Goal: Navigation & Orientation: Find specific page/section

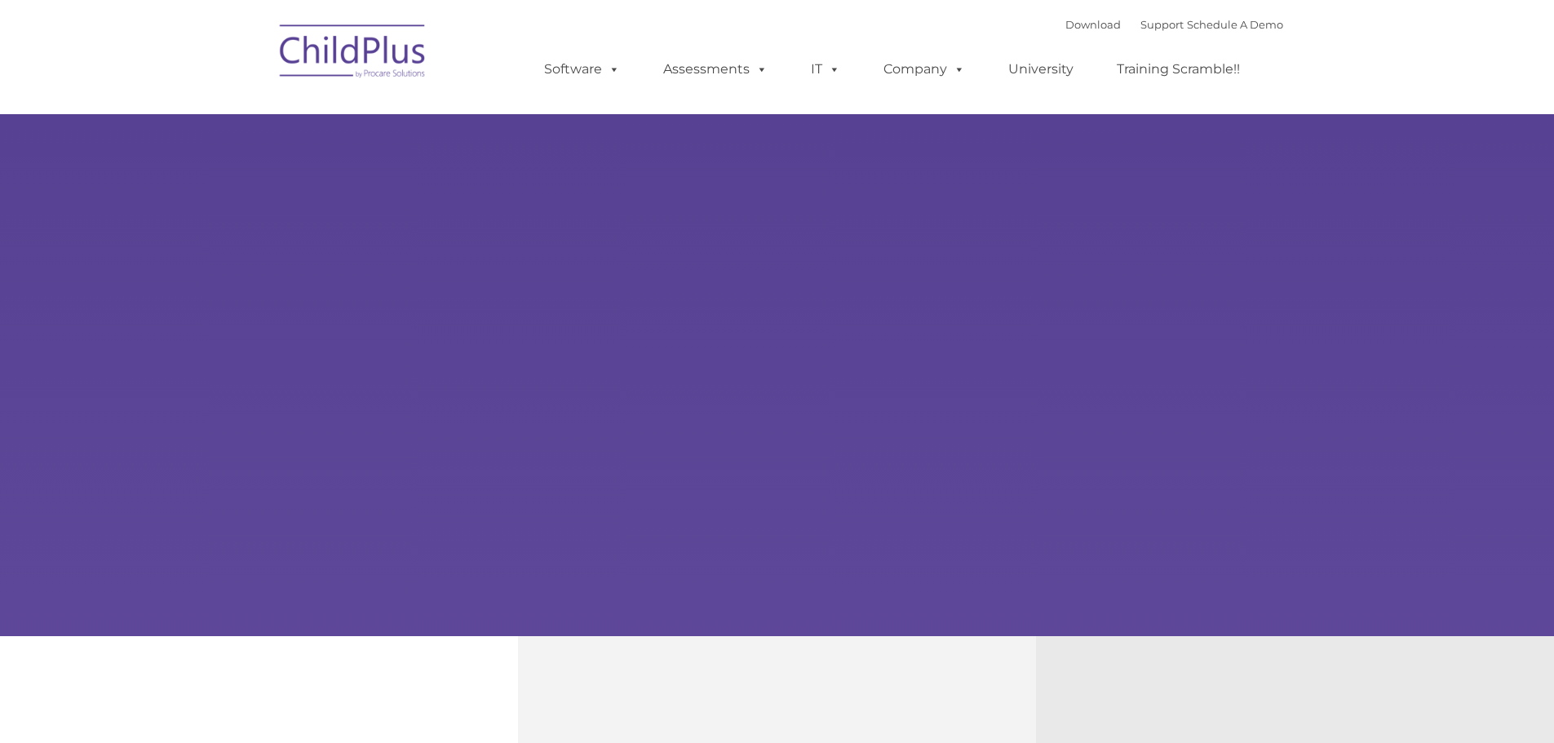
type input ""
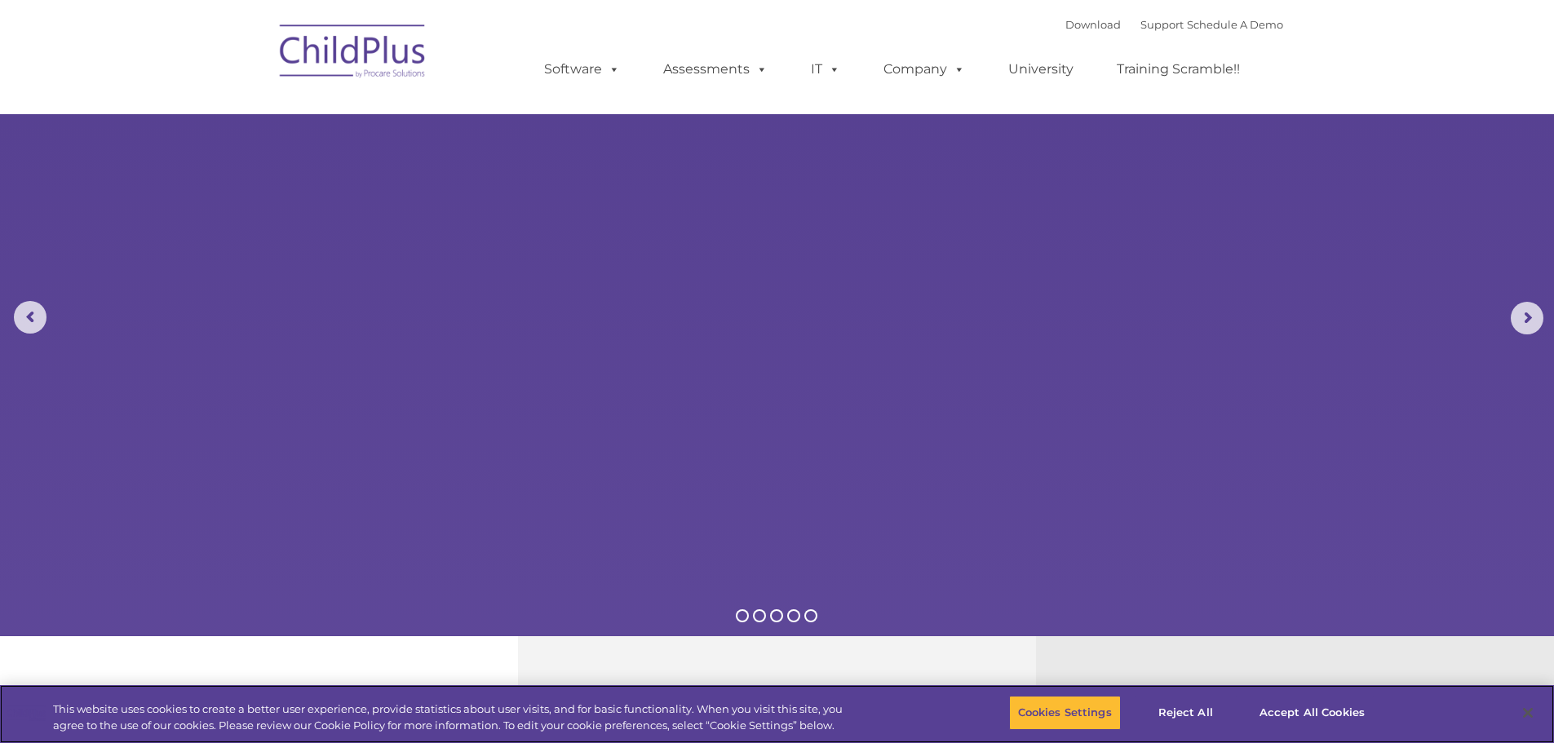
select select "MEDIUM"
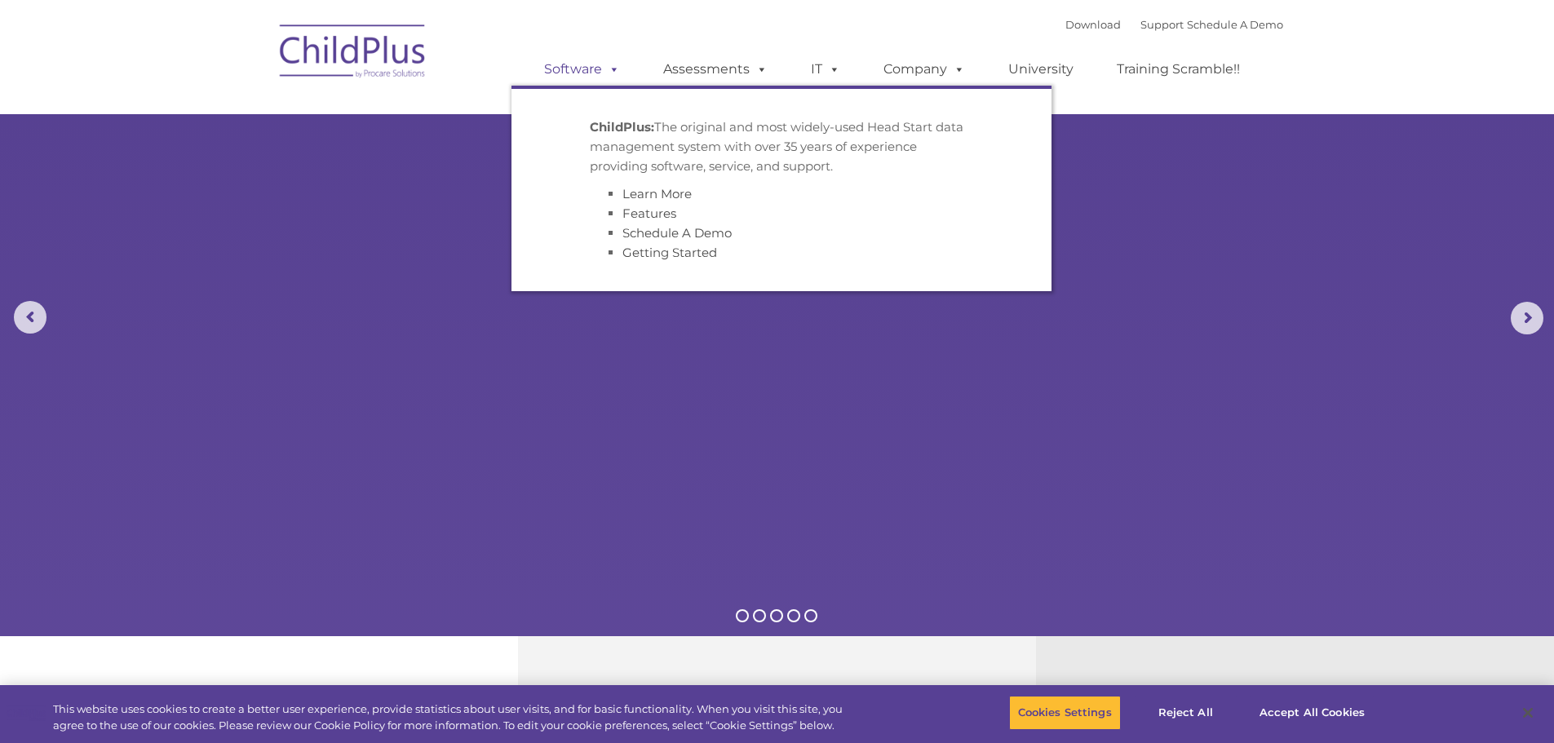
click at [577, 64] on link "Software" at bounding box center [582, 69] width 109 height 33
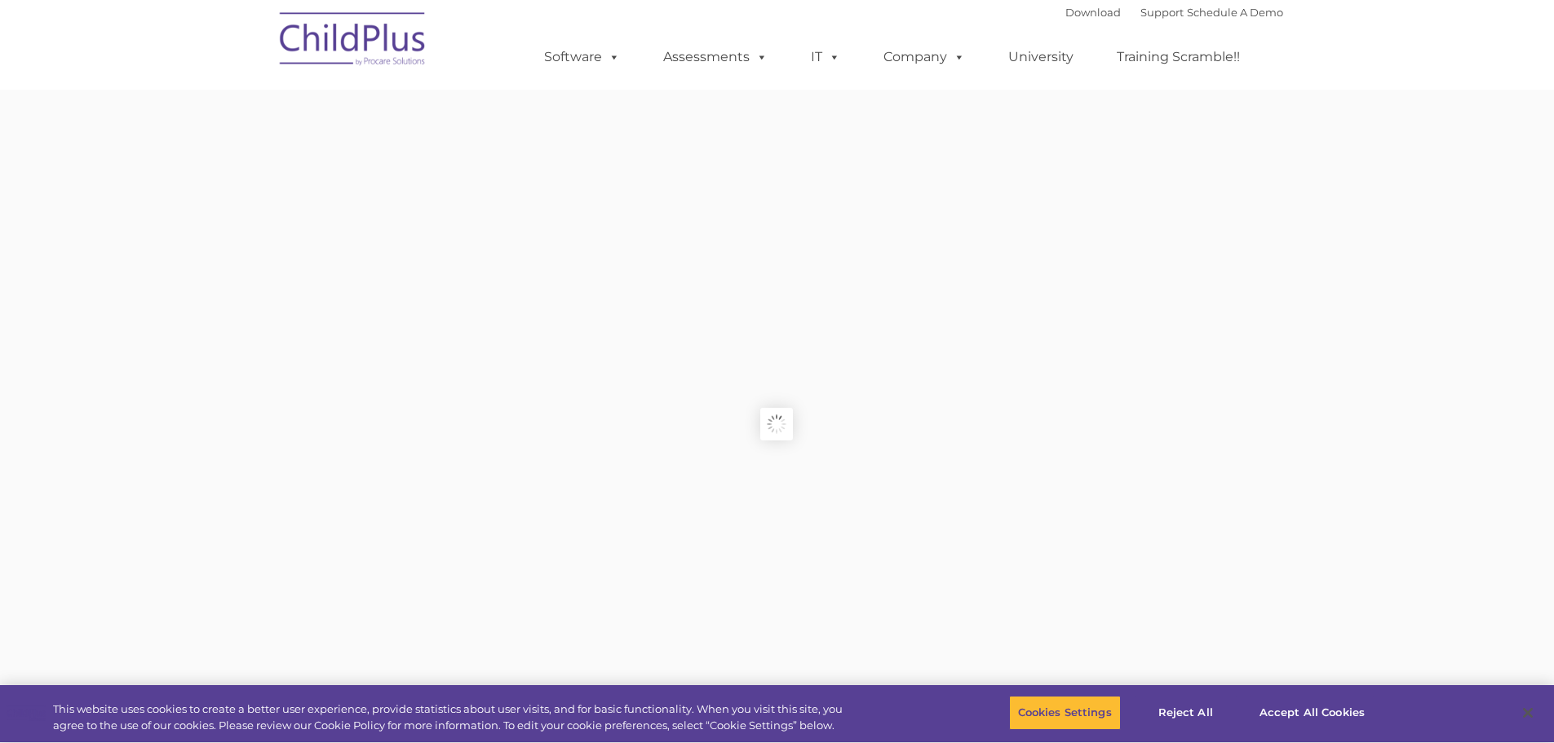
type input ""
